Goal: Task Accomplishment & Management: Manage account settings

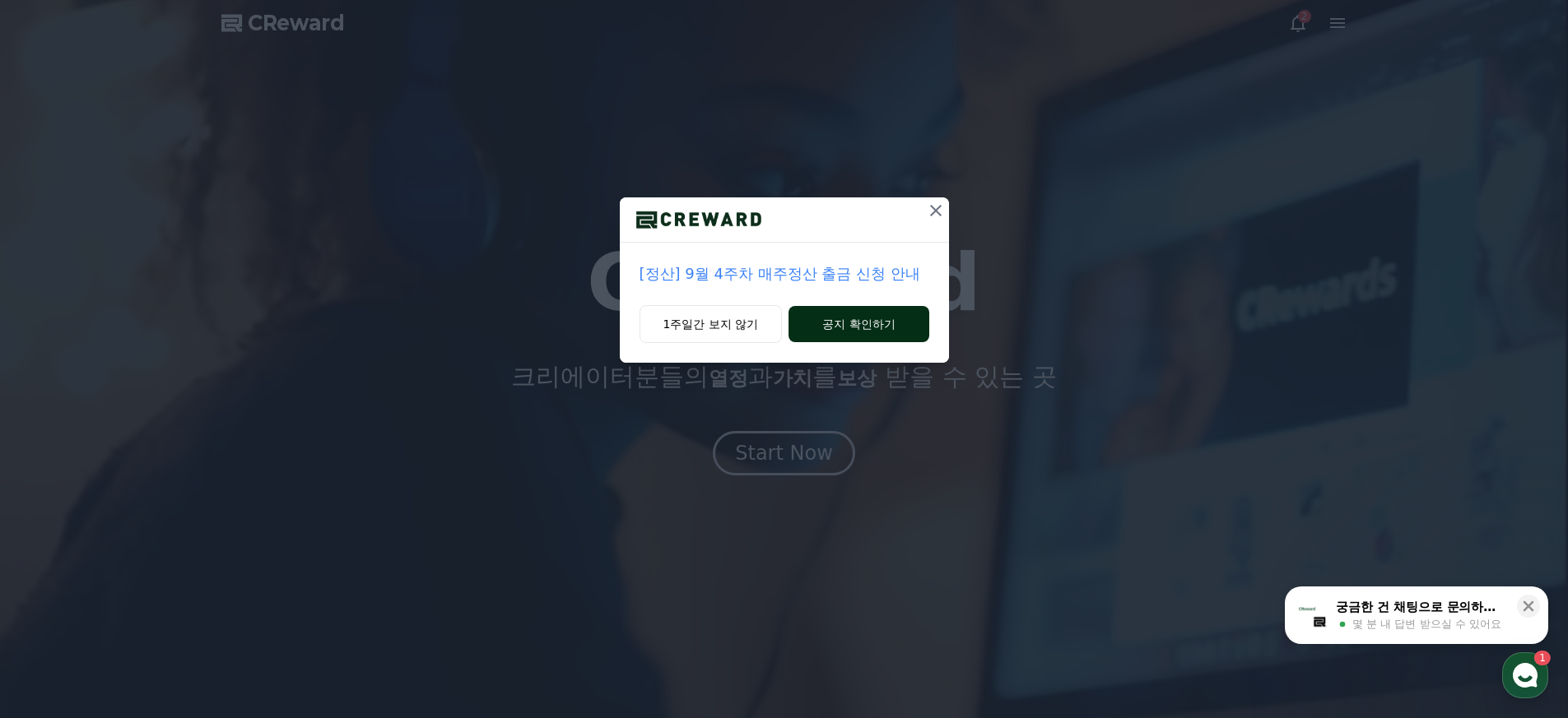
click at [831, 326] on button "공지 확인하기" at bounding box center [858, 324] width 140 height 36
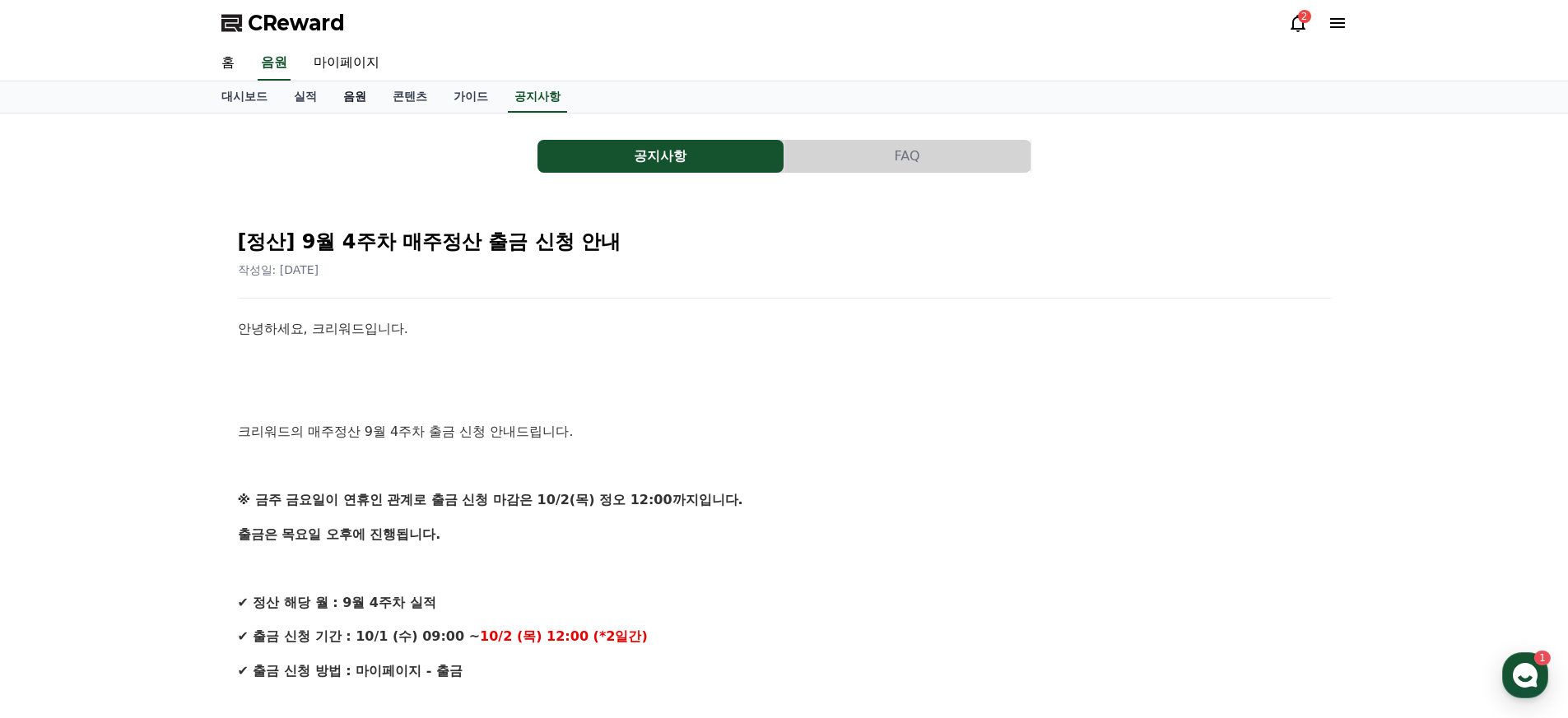
click at [345, 105] on link "음원" at bounding box center [355, 96] width 49 height 31
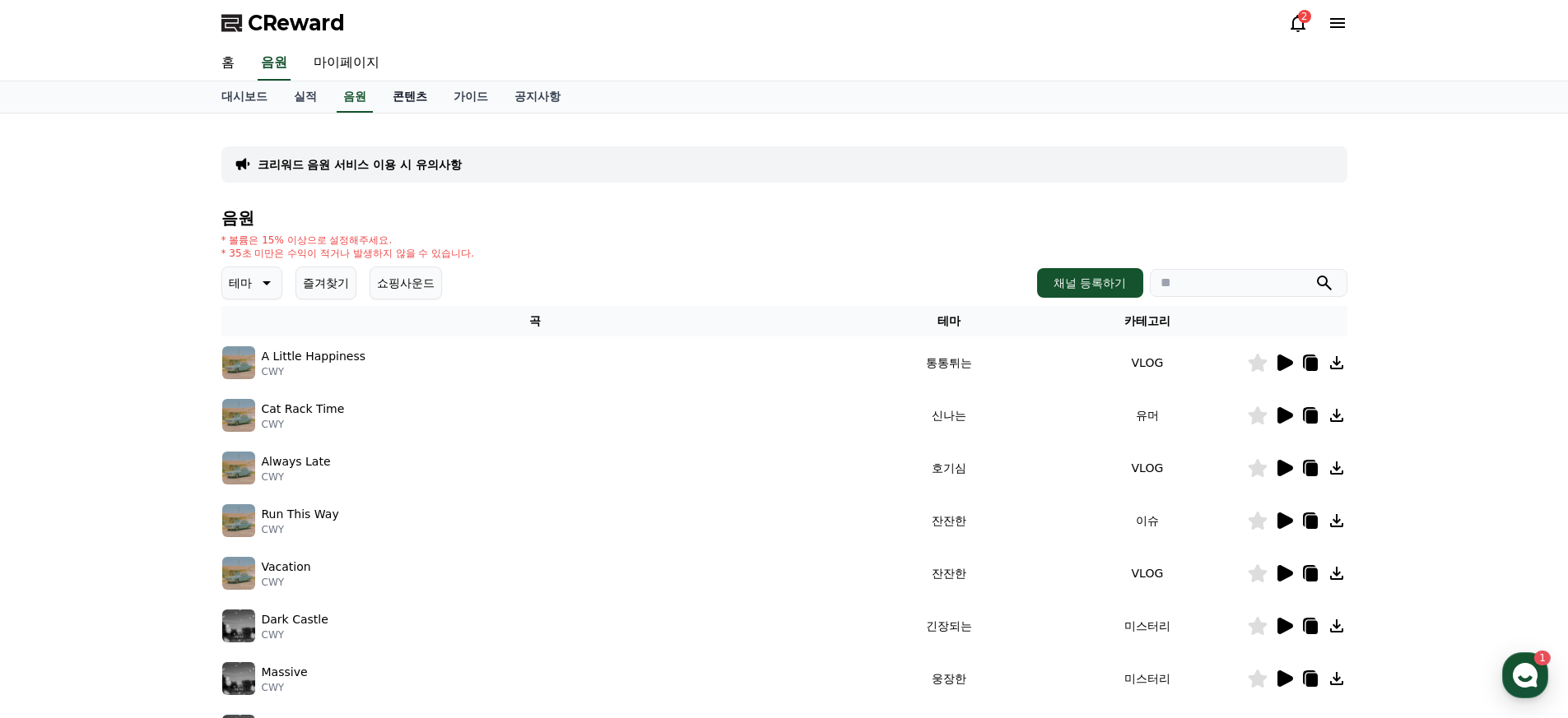
click at [380, 107] on link "콘텐츠" at bounding box center [410, 96] width 61 height 31
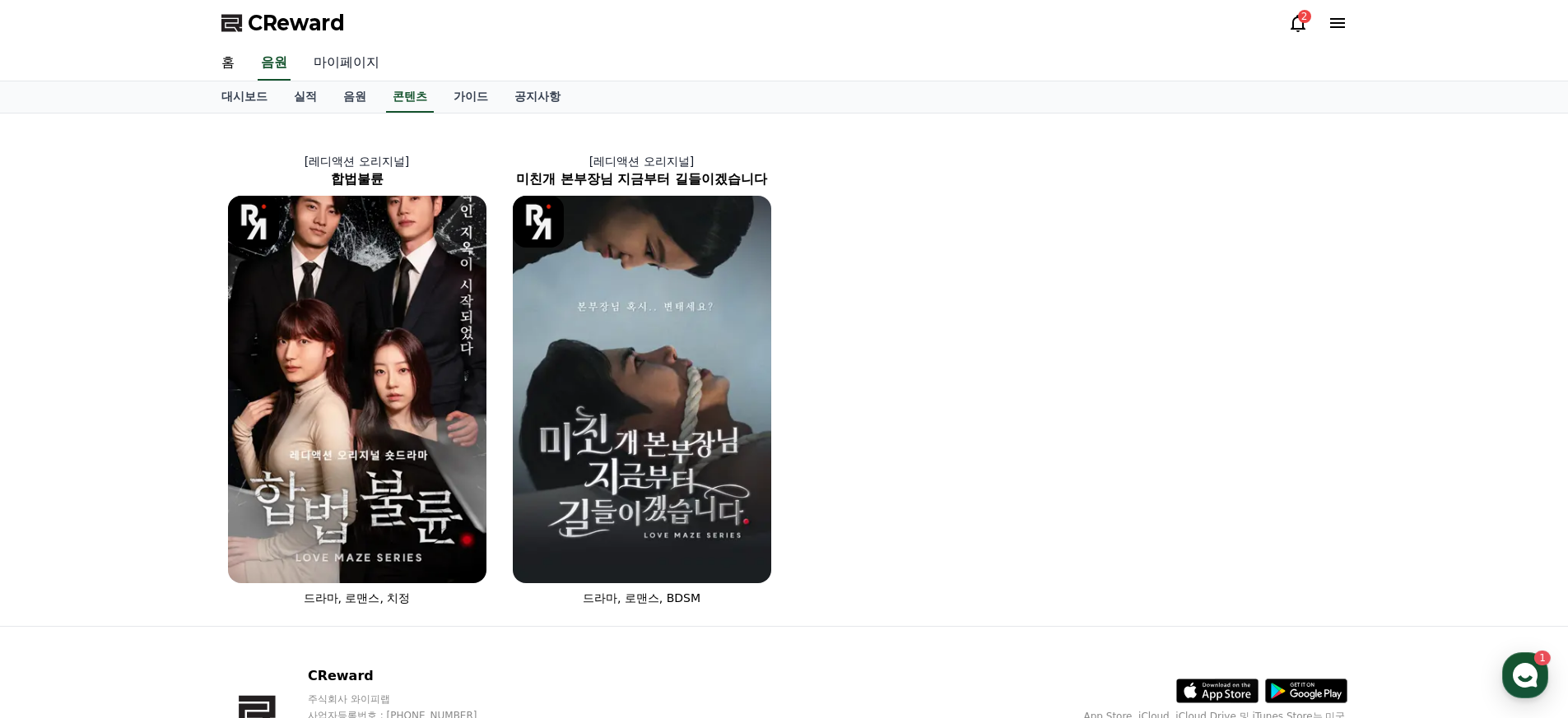
click at [348, 69] on link "마이페이지" at bounding box center [346, 63] width 93 height 35
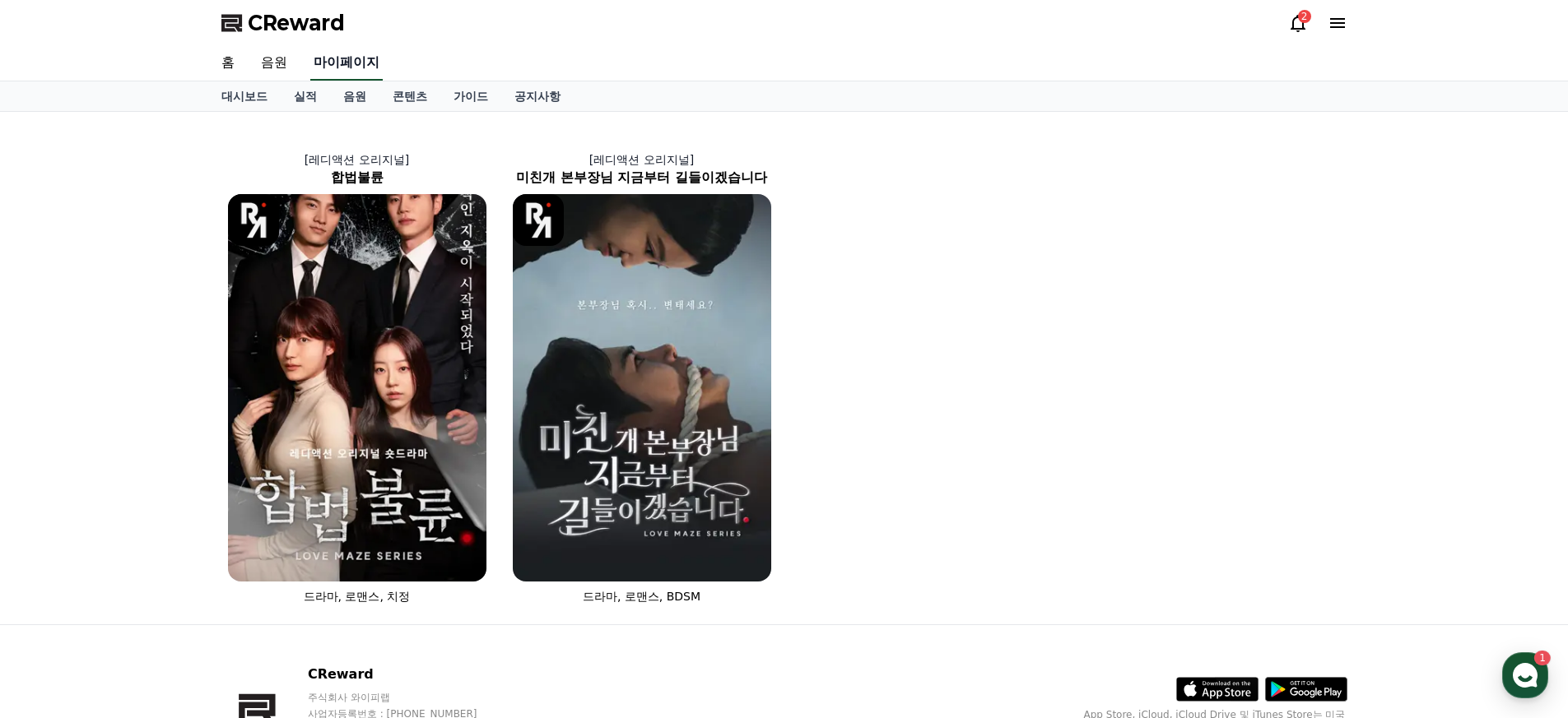
select select "**********"
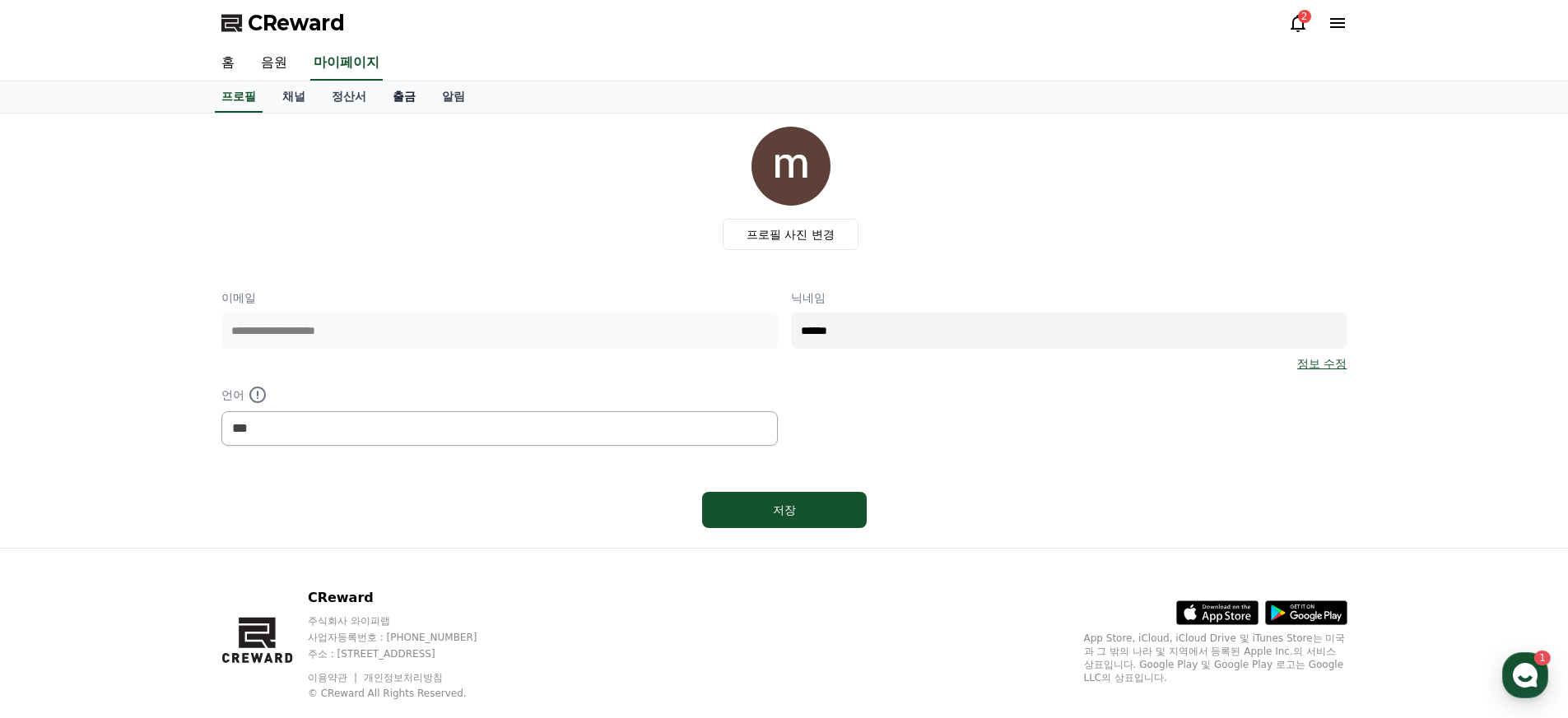
click at [390, 98] on link "출금" at bounding box center [404, 96] width 49 height 31
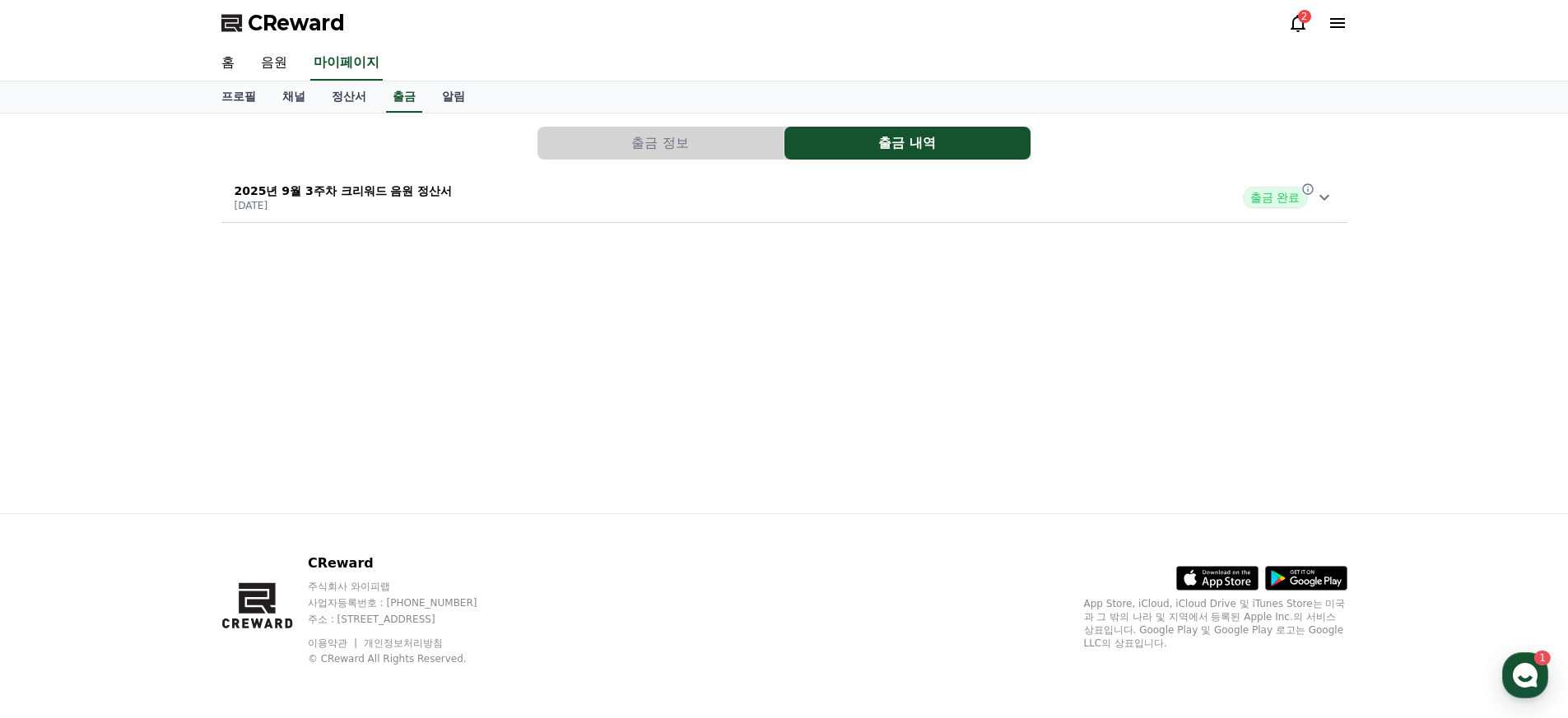
click at [735, 146] on button "출금 정보" at bounding box center [660, 142] width 246 height 33
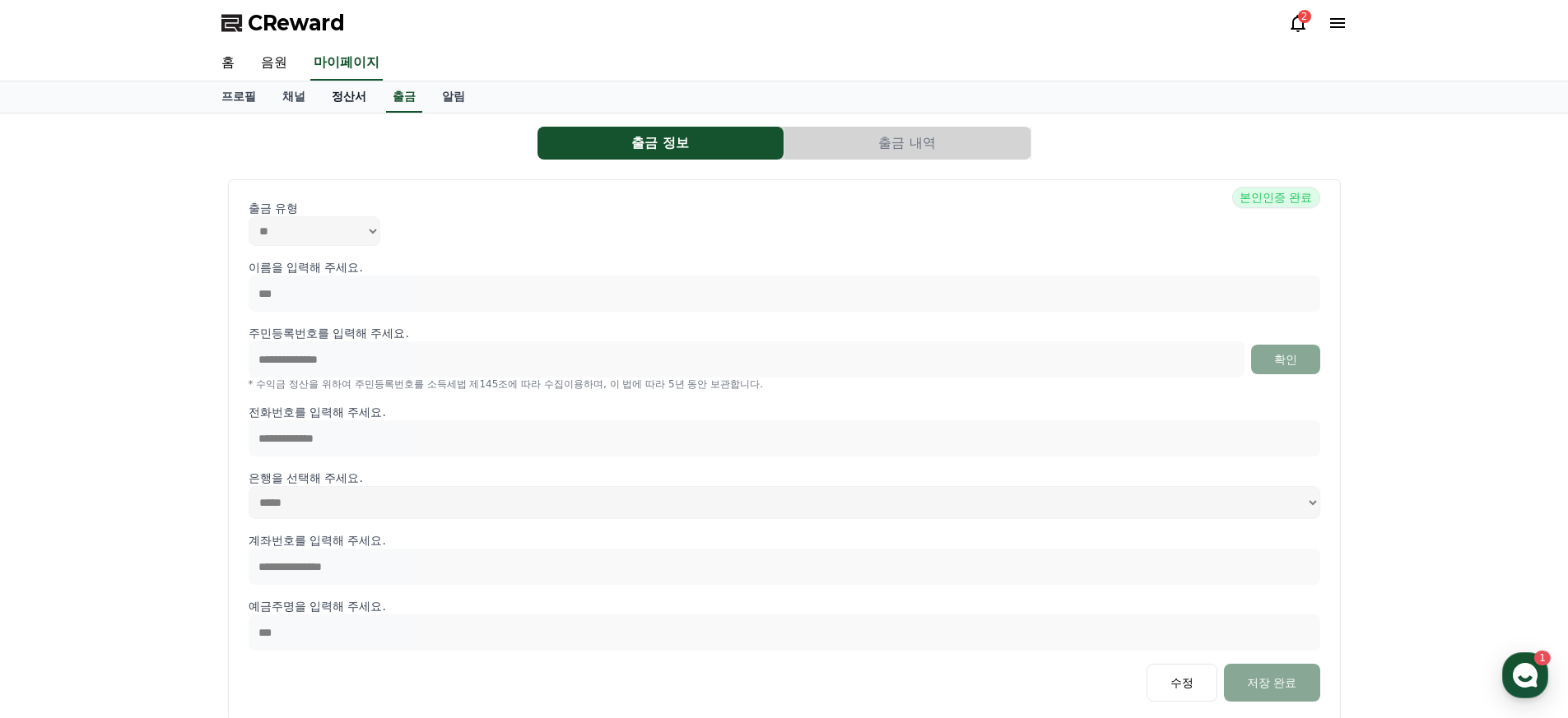
click at [319, 105] on link "정산서" at bounding box center [349, 96] width 61 height 31
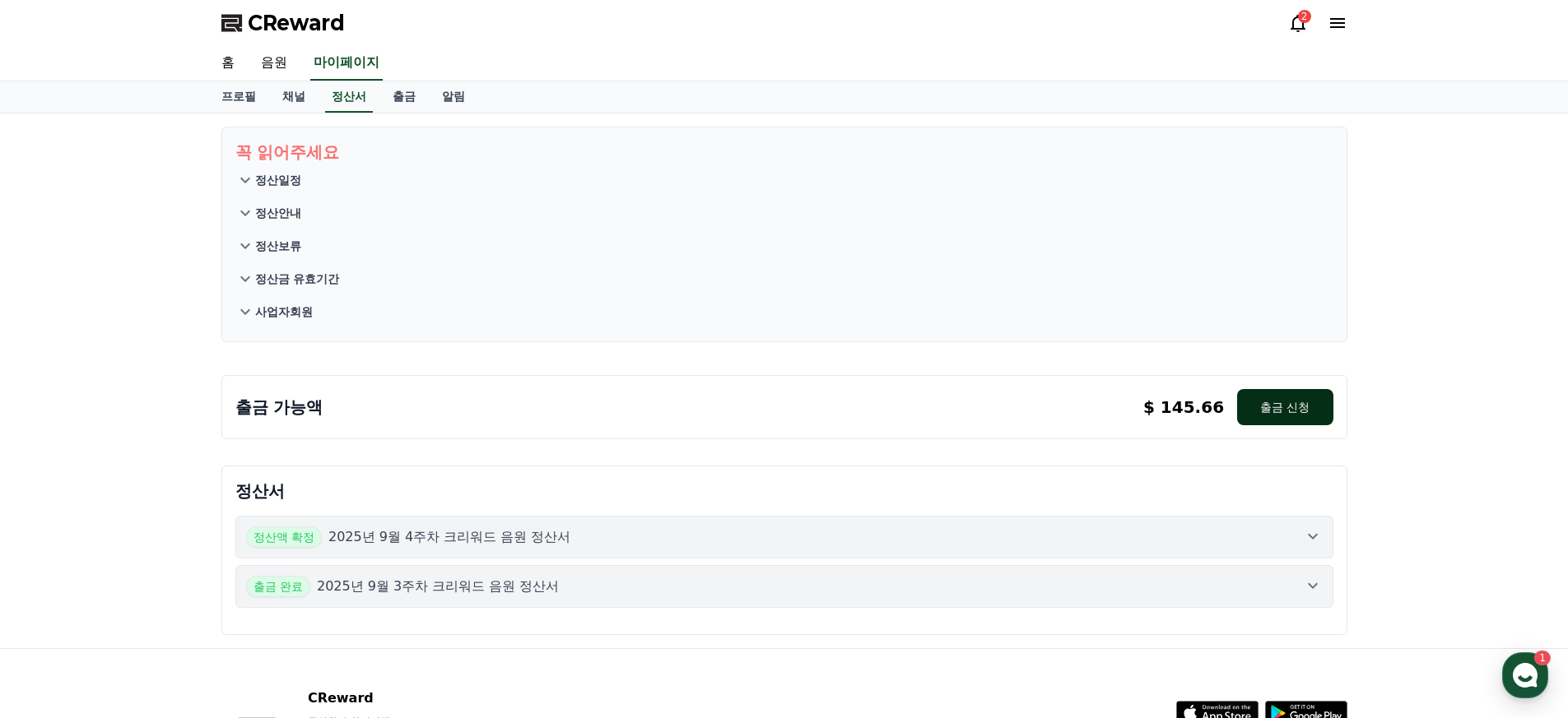
click at [1318, 422] on button "출금 신청" at bounding box center [1285, 408] width 95 height 36
